Goal: Find specific page/section: Find specific page/section

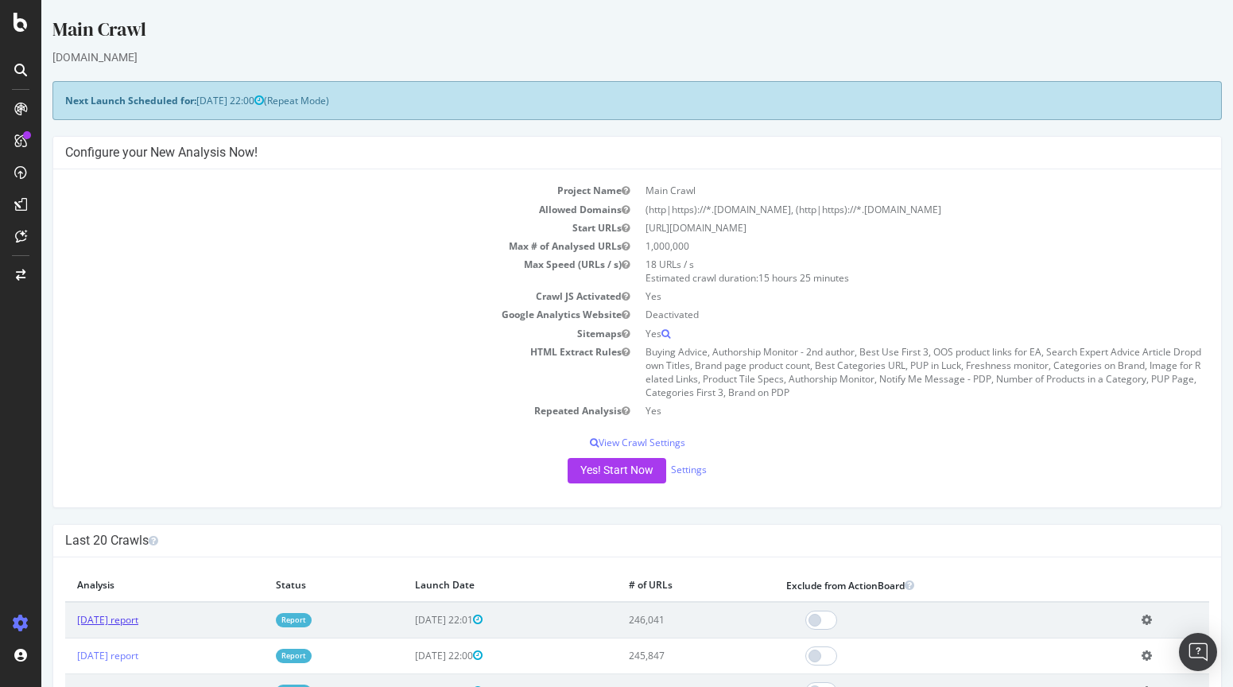
click at [94, 617] on link "[DATE] report" at bounding box center [107, 620] width 61 height 14
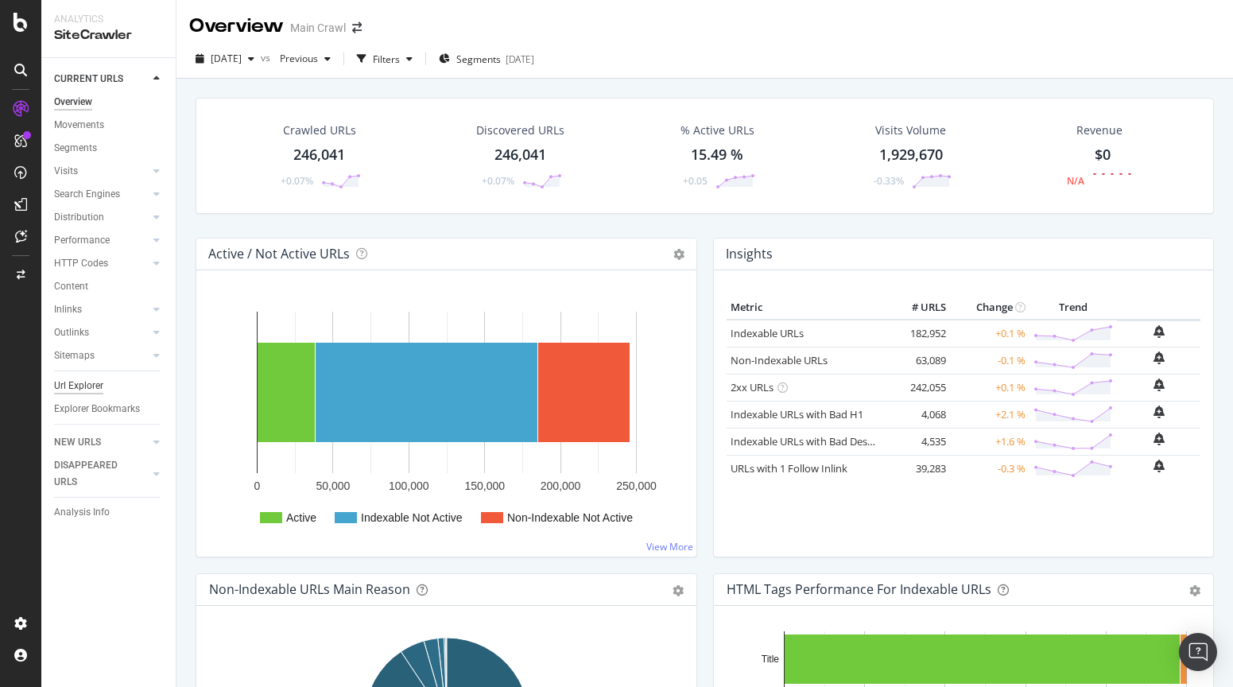
click at [73, 385] on div "Url Explorer" at bounding box center [78, 386] width 49 height 17
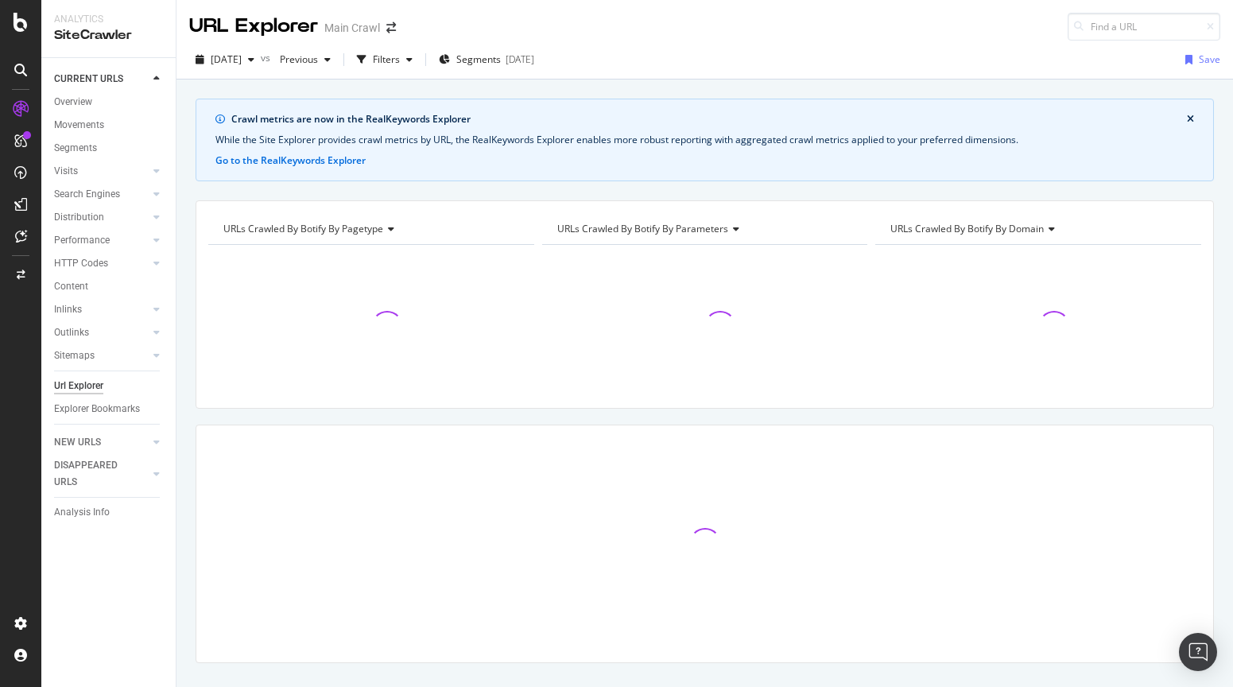
type input "[URL][DOMAIN_NAME]"
